Goal: Check status: Check status

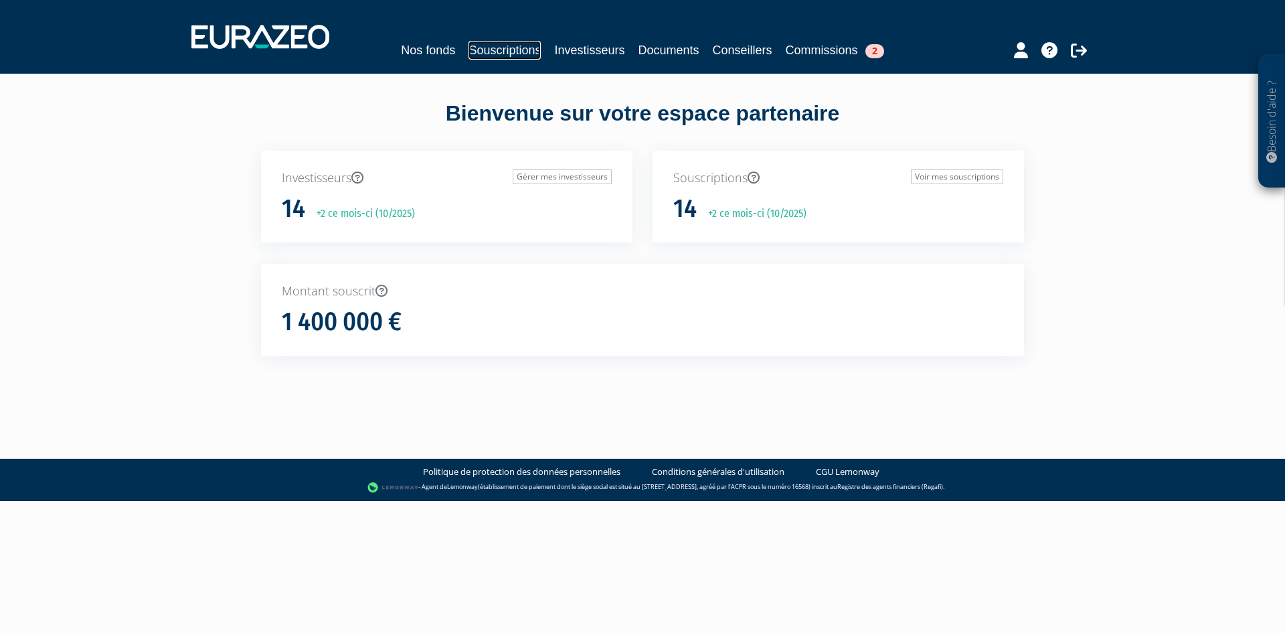
click at [495, 56] on link "Souscriptions" at bounding box center [505, 50] width 72 height 19
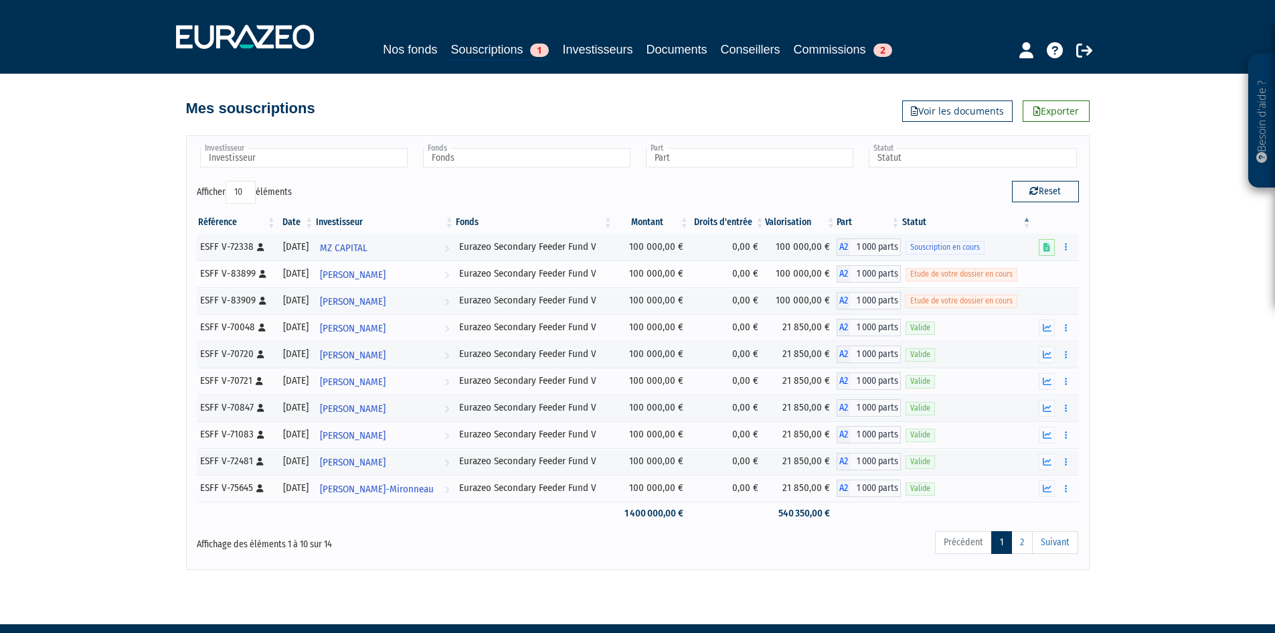
click at [943, 276] on span "Etude de votre dossier en cours" at bounding box center [962, 274] width 112 height 13
click at [1018, 281] on span "Etude de votre dossier en cours" at bounding box center [962, 274] width 112 height 13
click at [1082, 299] on div "Référence Date Investisseur Fonds Montant Droits d'entrée Valorisation Part Sta…" at bounding box center [638, 368] width 902 height 322
click at [1028, 273] on div "Etude de votre dossier en cours" at bounding box center [967, 273] width 122 height 14
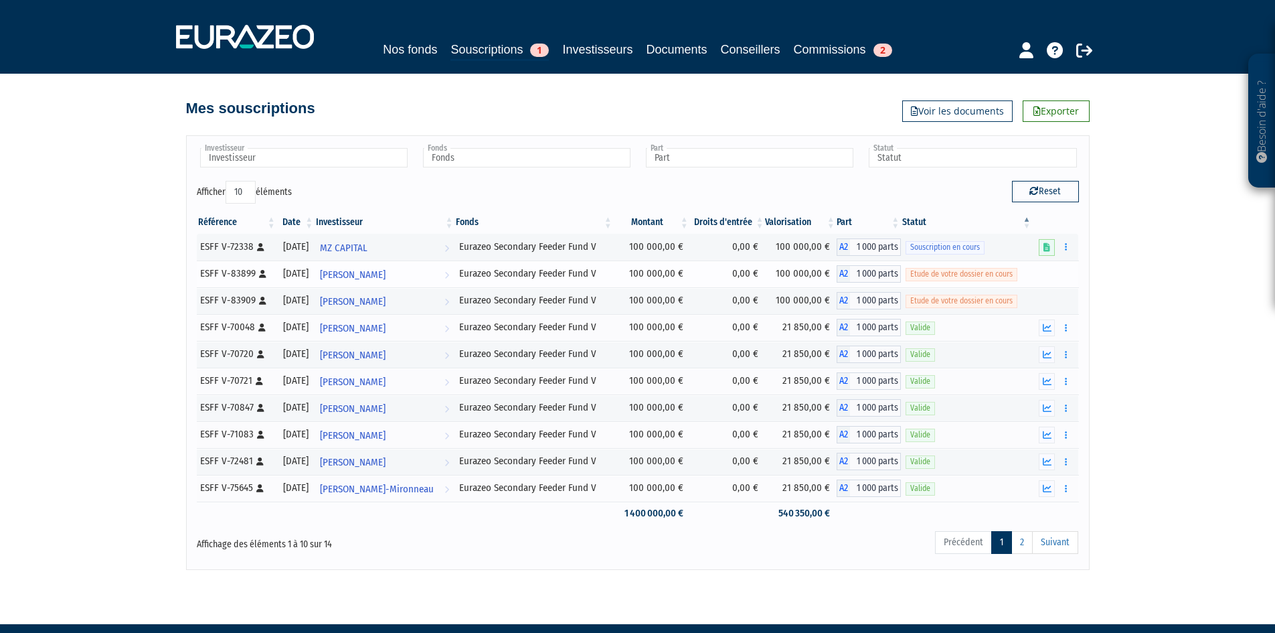
click at [1028, 273] on div "Etude de votre dossier en cours" at bounding box center [967, 273] width 122 height 14
click at [1040, 272] on td at bounding box center [1055, 273] width 46 height 27
click at [513, 48] on link "Souscriptions 1" at bounding box center [500, 50] width 98 height 21
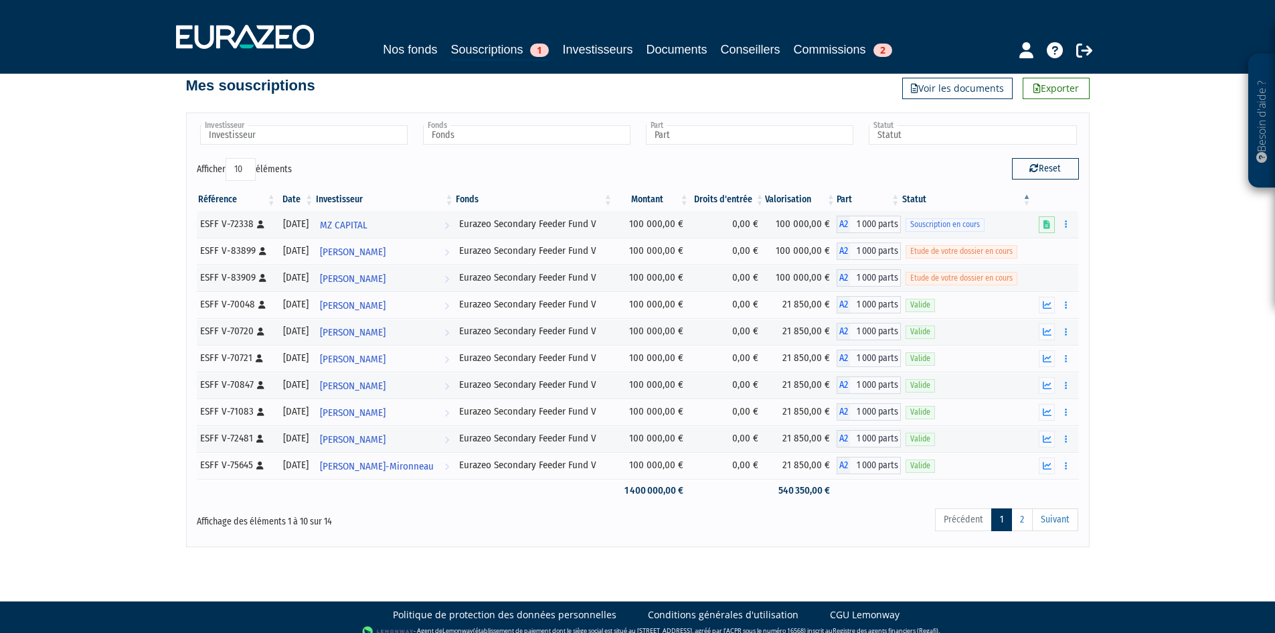
scroll to position [35, 0]
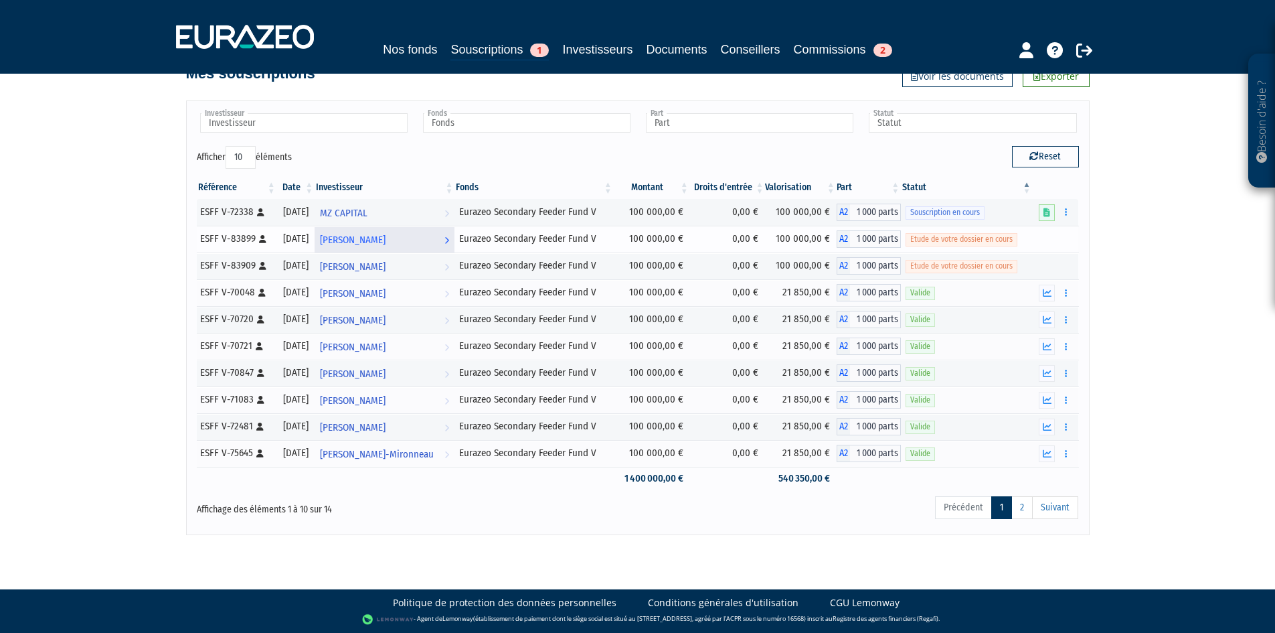
click at [386, 242] on span "Grégoire CHEVREAU" at bounding box center [353, 240] width 66 height 25
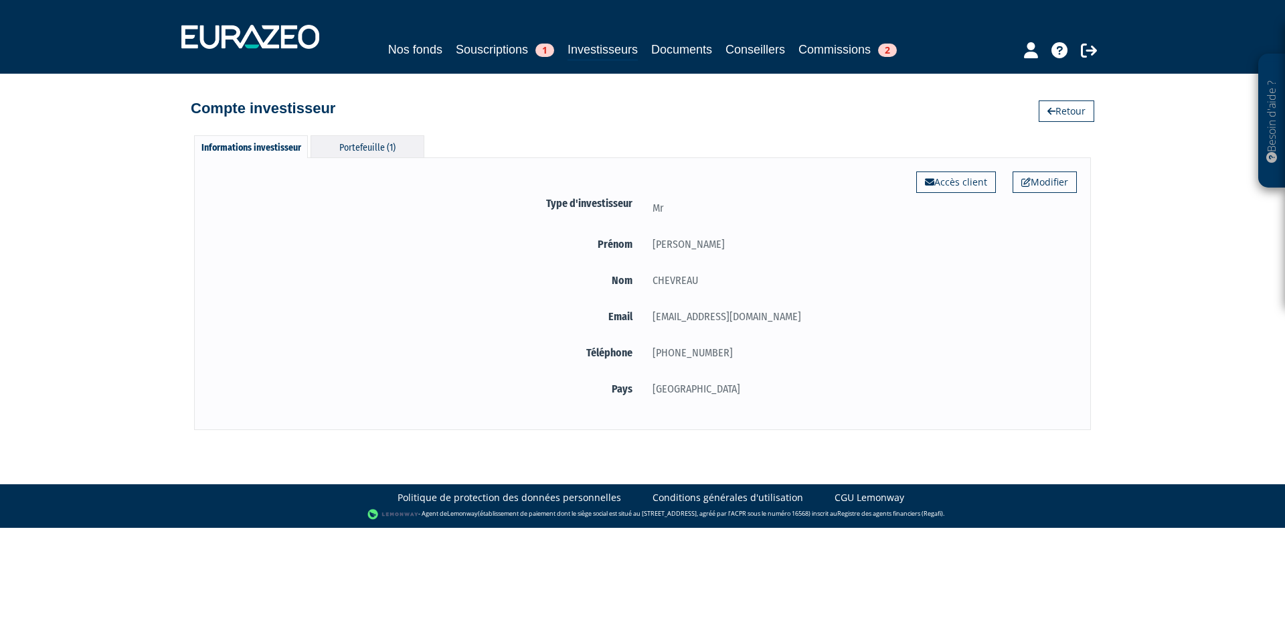
click at [398, 137] on div "Portefeuille (1)" at bounding box center [368, 146] width 114 height 22
